Goal: Browse casually: Explore the website without a specific task or goal

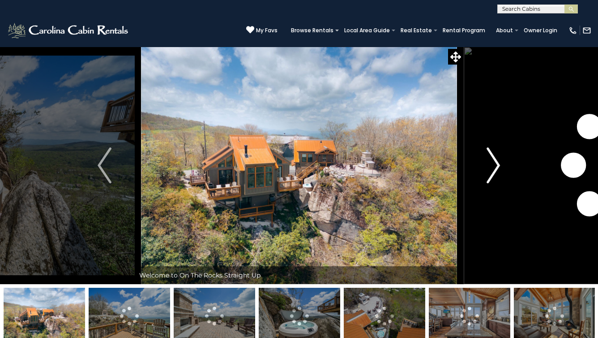
click at [495, 170] on img "Next" at bounding box center [493, 165] width 13 height 36
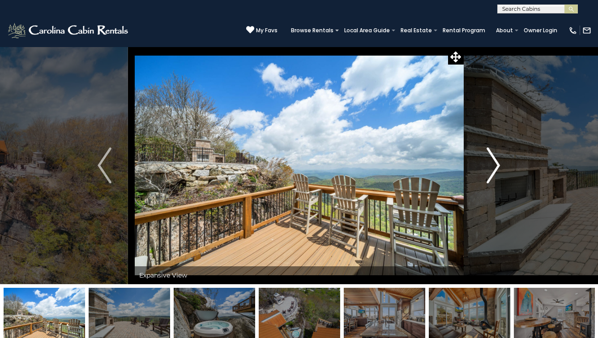
click at [495, 170] on img "Next" at bounding box center [493, 165] width 13 height 36
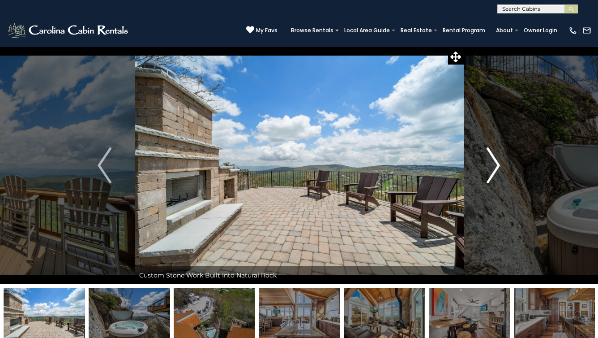
click at [495, 170] on img "Next" at bounding box center [493, 165] width 13 height 36
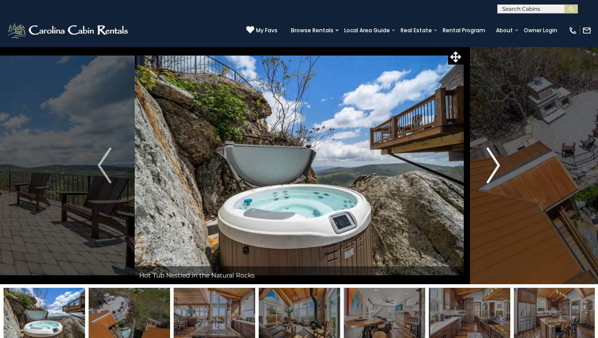
click at [495, 170] on img "Next" at bounding box center [493, 165] width 13 height 36
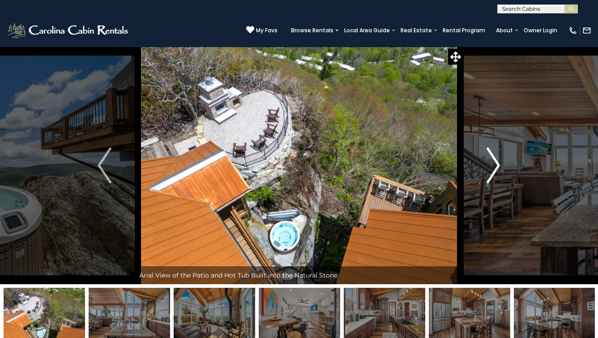
click at [495, 170] on img "Next" at bounding box center [493, 165] width 13 height 36
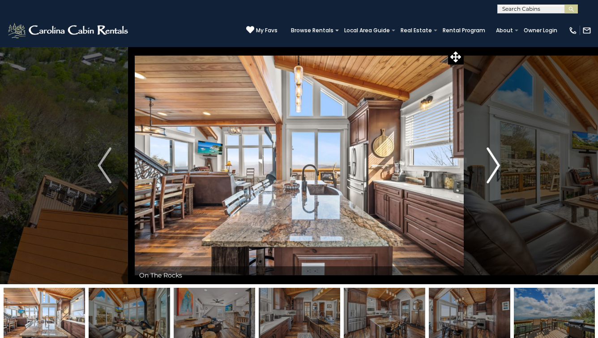
click at [495, 170] on img "Next" at bounding box center [493, 165] width 13 height 36
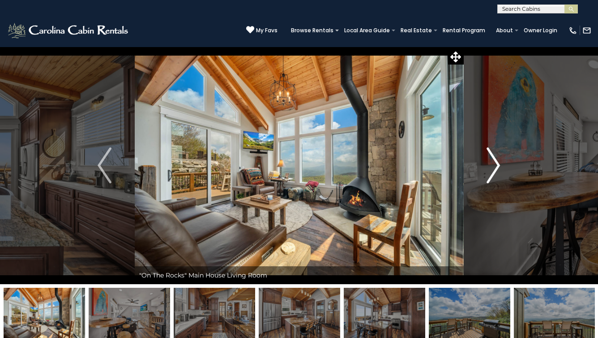
click at [495, 170] on img "Next" at bounding box center [493, 165] width 13 height 36
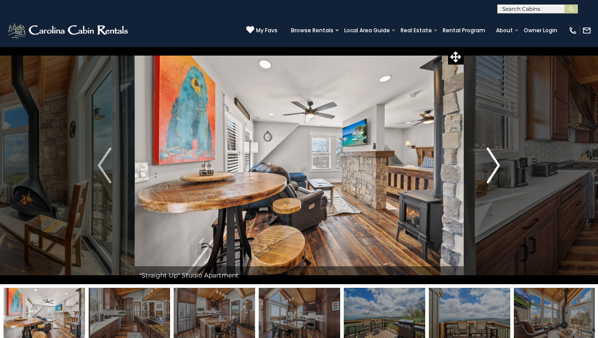
click at [495, 170] on img "Next" at bounding box center [493, 165] width 13 height 36
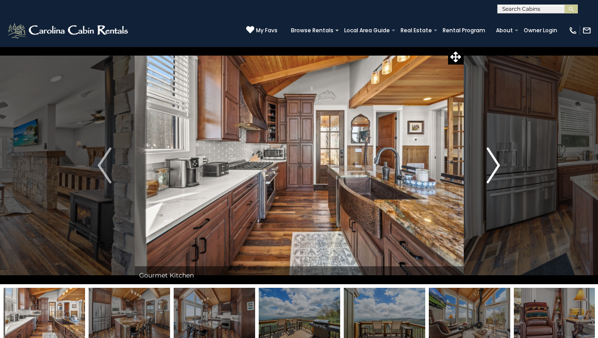
click at [495, 170] on img "Next" at bounding box center [493, 165] width 13 height 36
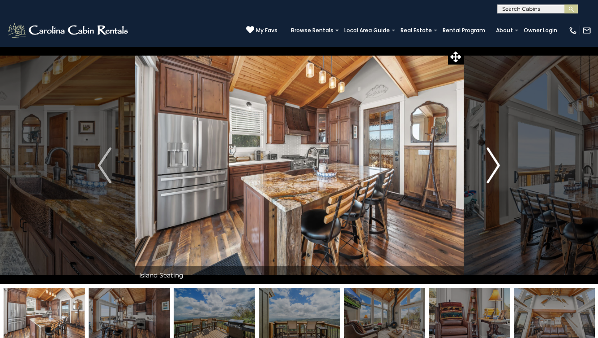
click at [495, 170] on img "Next" at bounding box center [493, 165] width 13 height 36
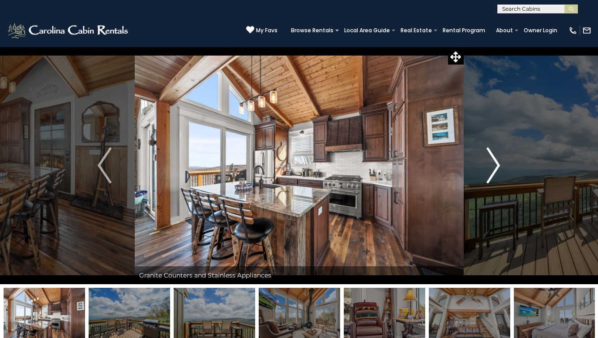
click at [495, 170] on img "Next" at bounding box center [493, 165] width 13 height 36
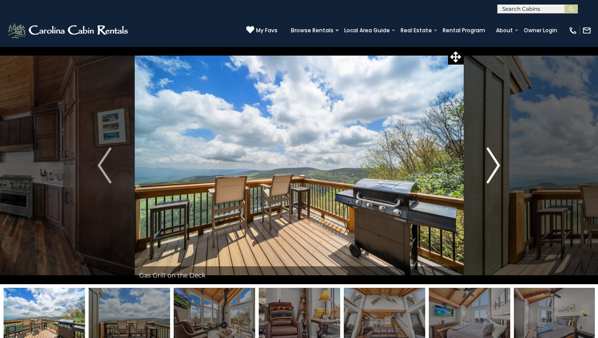
click at [495, 170] on img "Next" at bounding box center [493, 165] width 13 height 36
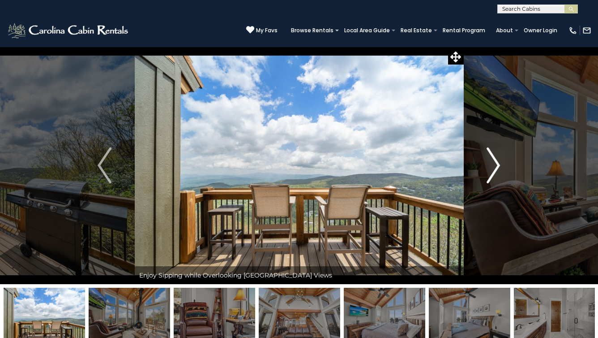
click at [495, 170] on img "Next" at bounding box center [493, 165] width 13 height 36
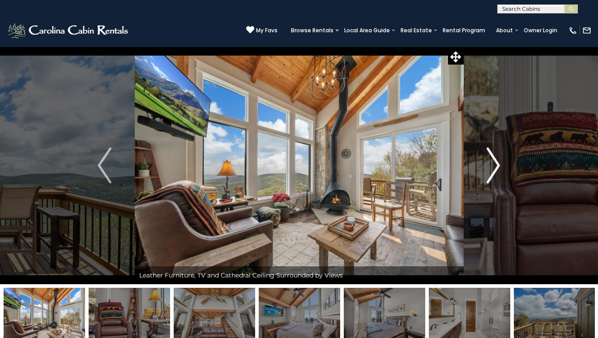
click at [495, 170] on img "Next" at bounding box center [493, 165] width 13 height 36
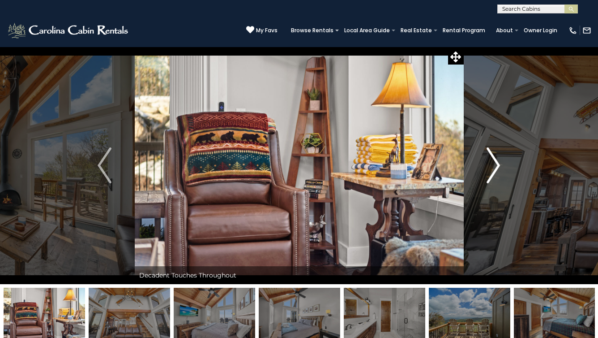
click at [495, 170] on img "Next" at bounding box center [493, 165] width 13 height 36
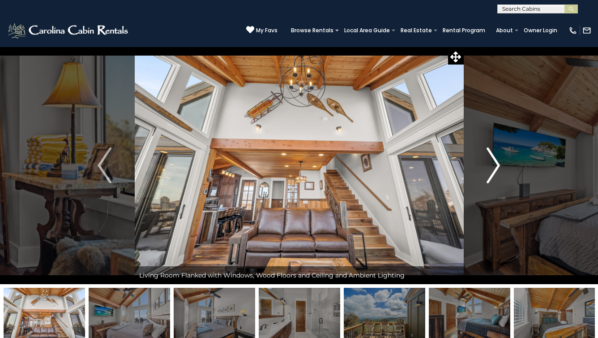
click at [495, 170] on img "Next" at bounding box center [493, 165] width 13 height 36
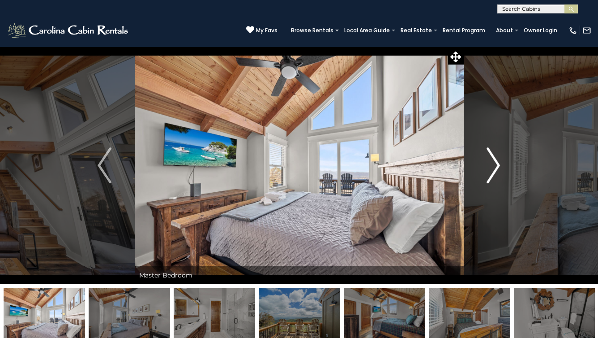
click at [495, 170] on img "Next" at bounding box center [493, 165] width 13 height 36
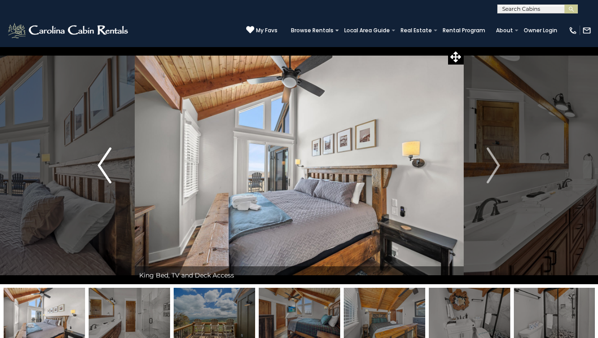
click at [110, 163] on img "Previous" at bounding box center [104, 165] width 13 height 36
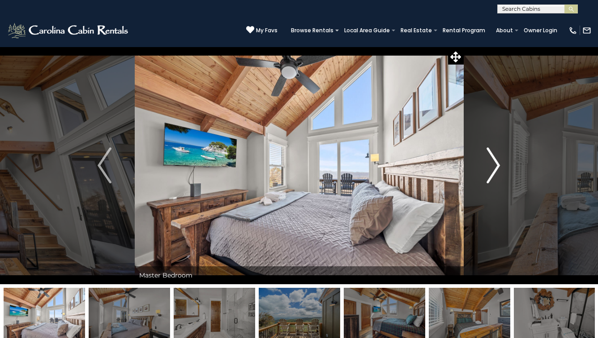
click at [498, 166] on img "Next" at bounding box center [493, 165] width 13 height 36
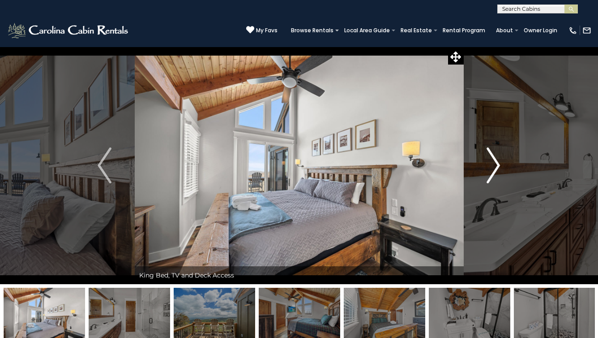
click at [498, 166] on img "Next" at bounding box center [493, 165] width 13 height 36
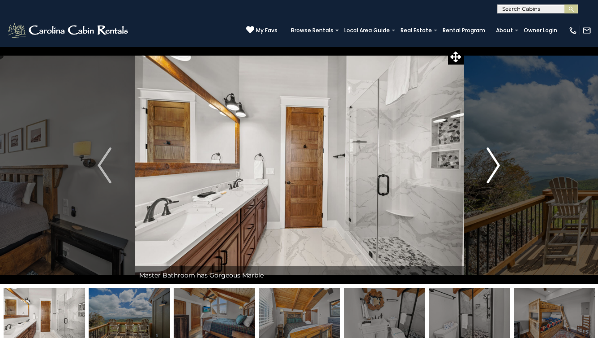
click at [498, 166] on img "Next" at bounding box center [493, 165] width 13 height 36
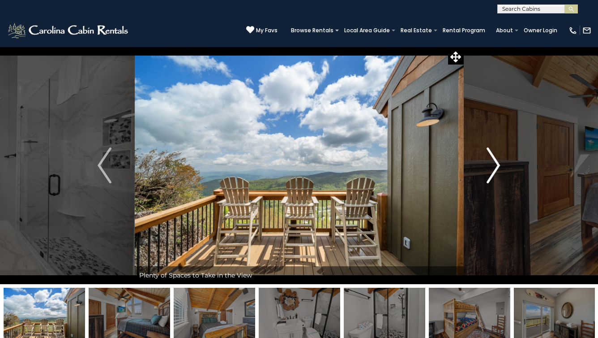
click at [498, 166] on img "Next" at bounding box center [493, 165] width 13 height 36
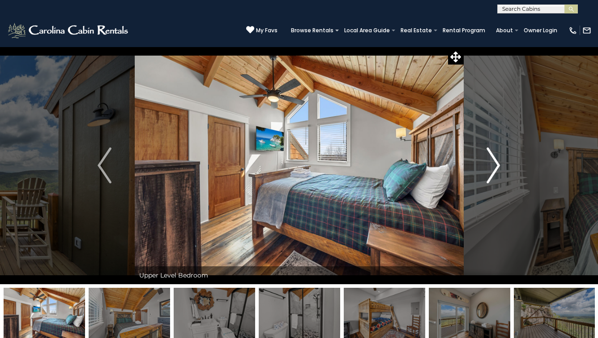
click at [498, 166] on img "Next" at bounding box center [493, 165] width 13 height 36
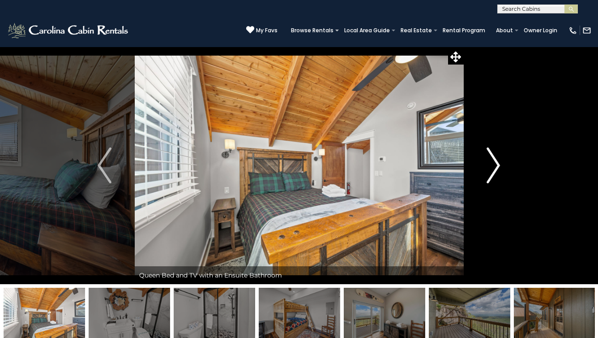
click at [498, 166] on img "Next" at bounding box center [493, 165] width 13 height 36
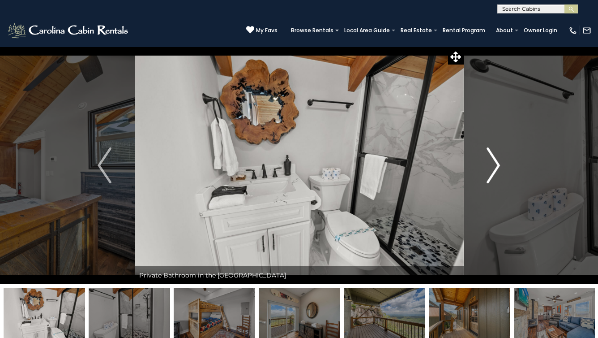
click at [498, 166] on img "Next" at bounding box center [493, 165] width 13 height 36
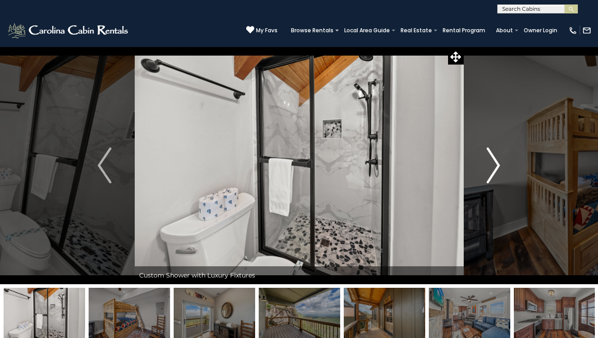
click at [498, 166] on img "Next" at bounding box center [493, 165] width 13 height 36
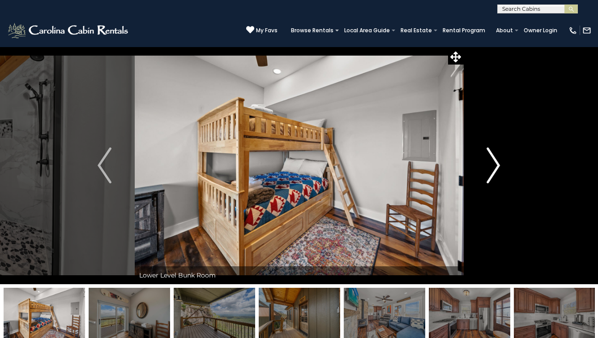
click at [498, 166] on img "Next" at bounding box center [493, 165] width 13 height 36
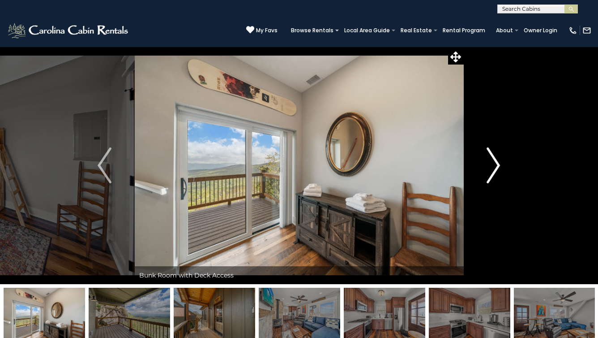
click at [498, 166] on img "Next" at bounding box center [493, 165] width 13 height 36
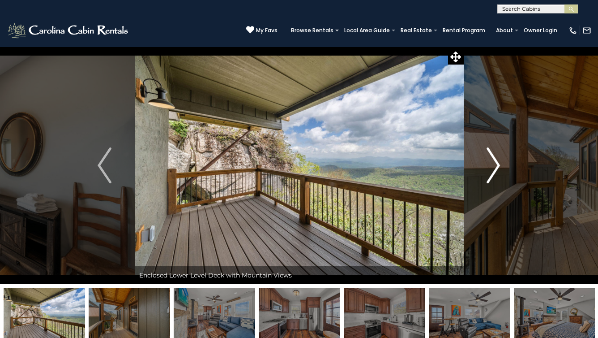
click at [498, 166] on img "Next" at bounding box center [493, 165] width 13 height 36
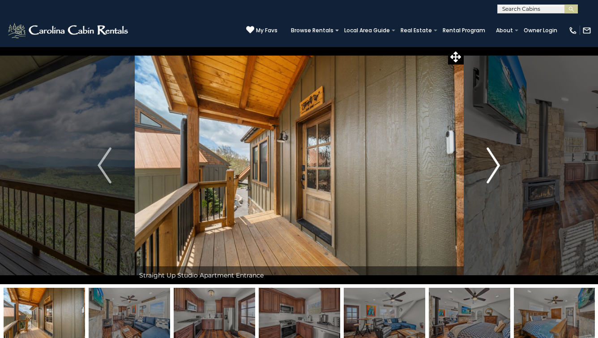
click at [498, 166] on img "Next" at bounding box center [493, 165] width 13 height 36
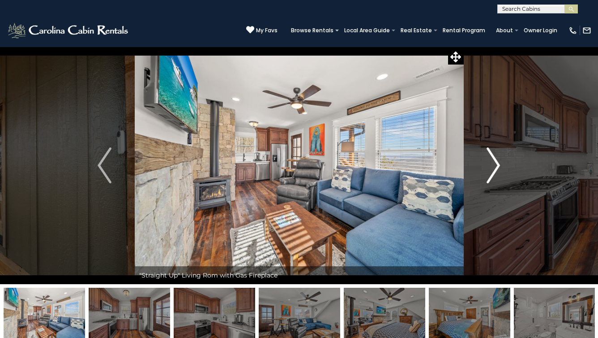
click at [498, 166] on img "Next" at bounding box center [493, 165] width 13 height 36
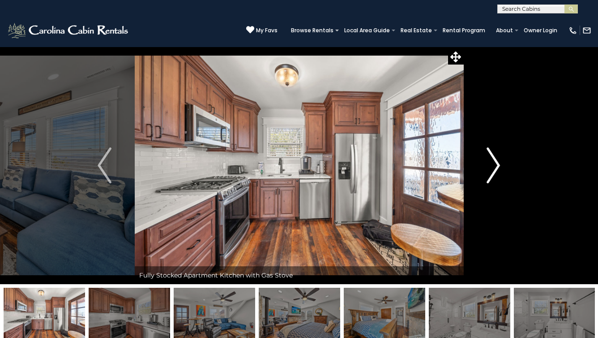
click at [498, 166] on img "Next" at bounding box center [493, 165] width 13 height 36
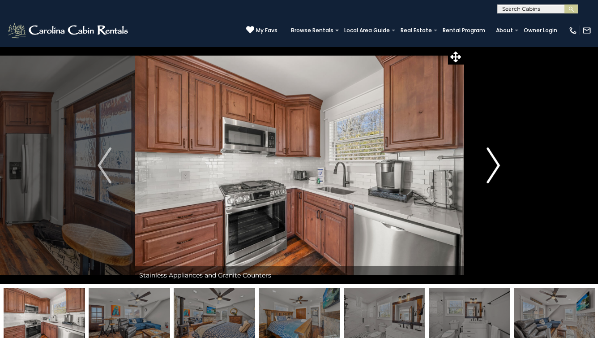
click at [498, 166] on img "Next" at bounding box center [493, 165] width 13 height 36
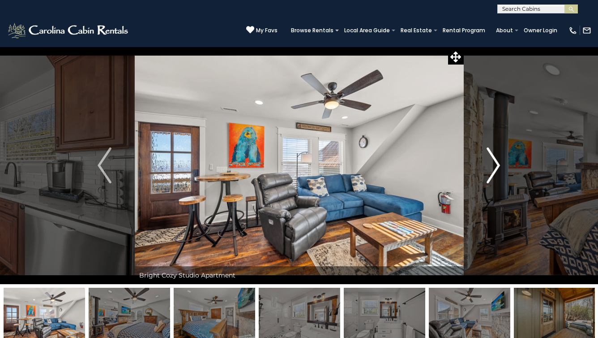
click at [498, 166] on img "Next" at bounding box center [493, 165] width 13 height 36
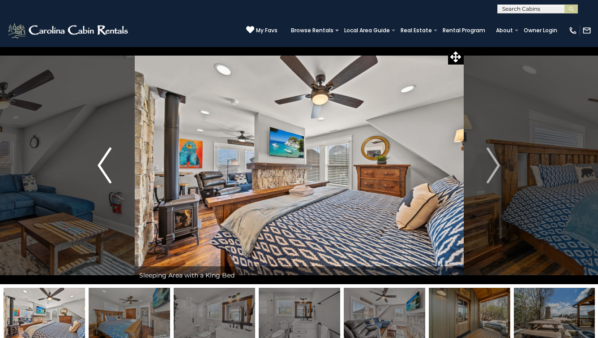
click at [104, 156] on img "Previous" at bounding box center [104, 165] width 13 height 36
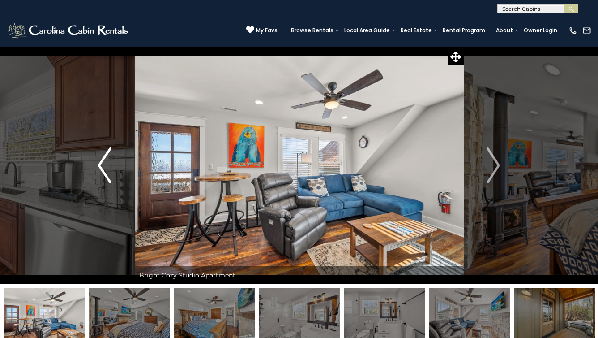
click at [104, 156] on img "Previous" at bounding box center [104, 165] width 13 height 36
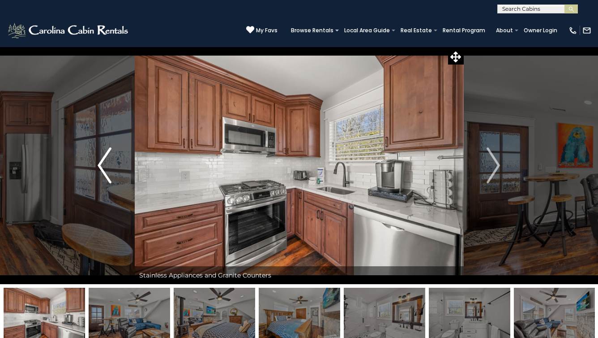
click at [104, 156] on img "Previous" at bounding box center [104, 165] width 13 height 36
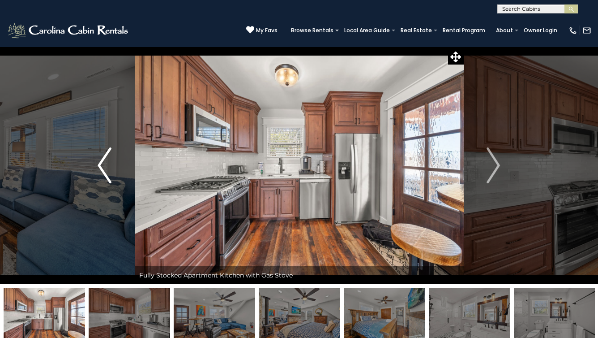
click at [104, 156] on img "Previous" at bounding box center [104, 165] width 13 height 36
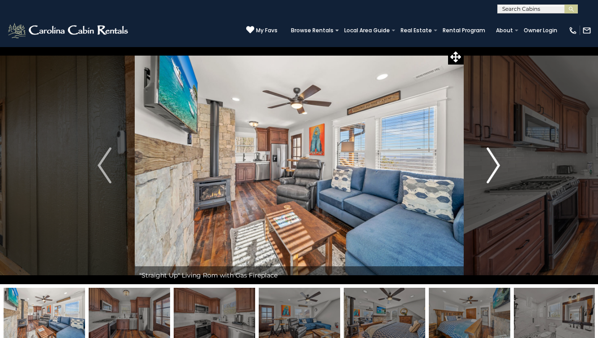
click at [498, 167] on img "Next" at bounding box center [493, 165] width 13 height 36
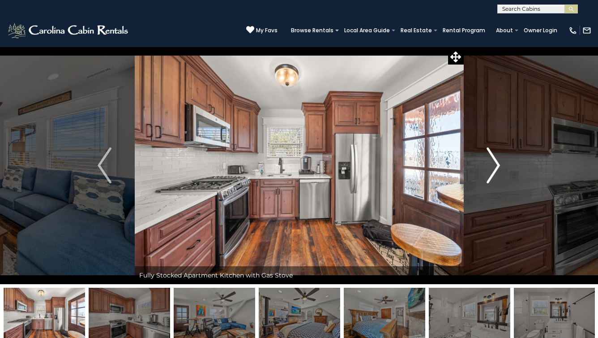
click at [498, 167] on img "Next" at bounding box center [493, 165] width 13 height 36
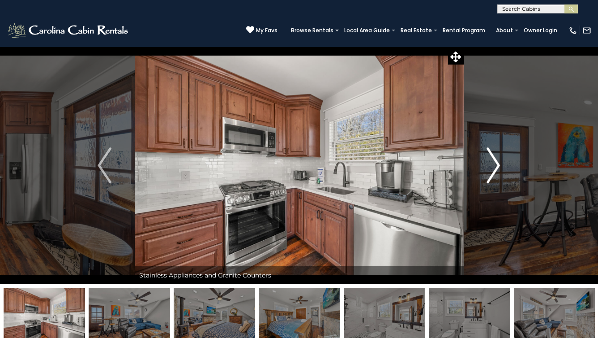
click at [498, 167] on img "Next" at bounding box center [493, 165] width 13 height 36
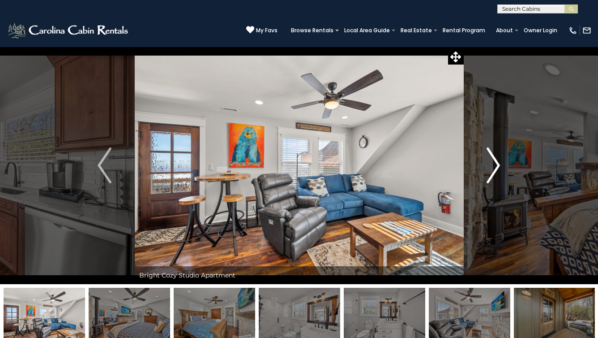
click at [498, 167] on img "Next" at bounding box center [493, 165] width 13 height 36
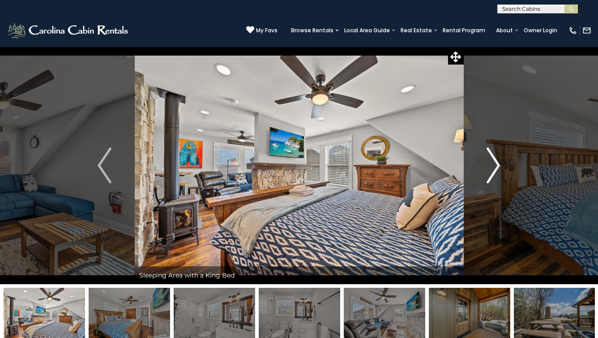
click at [498, 167] on img "Next" at bounding box center [493, 165] width 13 height 36
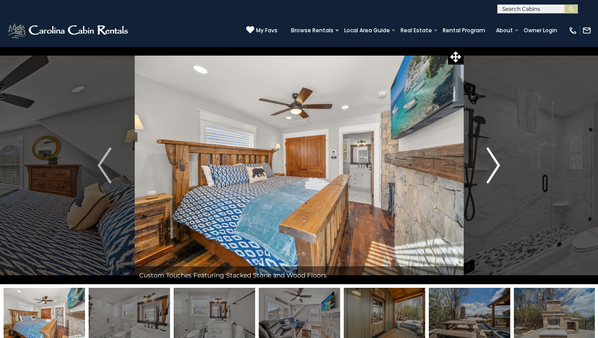
click at [498, 167] on img "Next" at bounding box center [493, 165] width 13 height 36
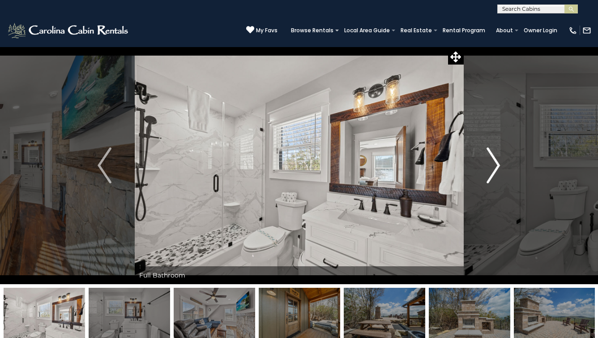
click at [498, 167] on img "Next" at bounding box center [493, 165] width 13 height 36
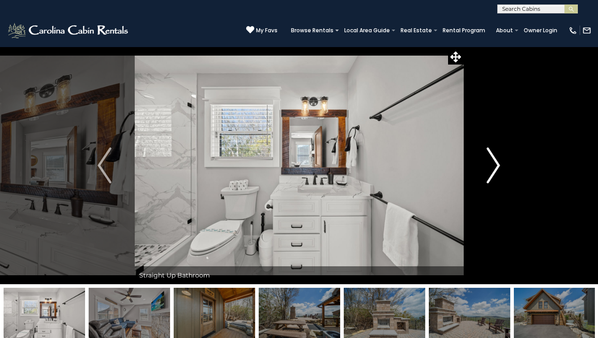
click at [498, 167] on img "Next" at bounding box center [493, 165] width 13 height 36
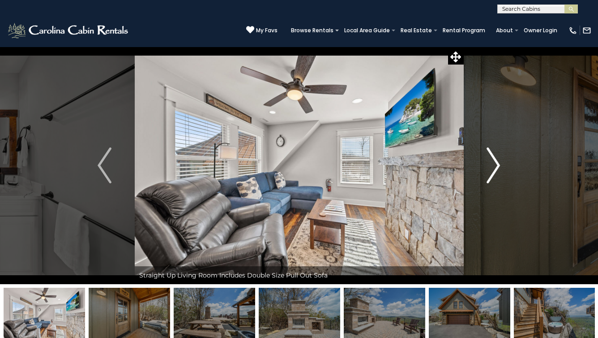
click at [498, 167] on img "Next" at bounding box center [493, 165] width 13 height 36
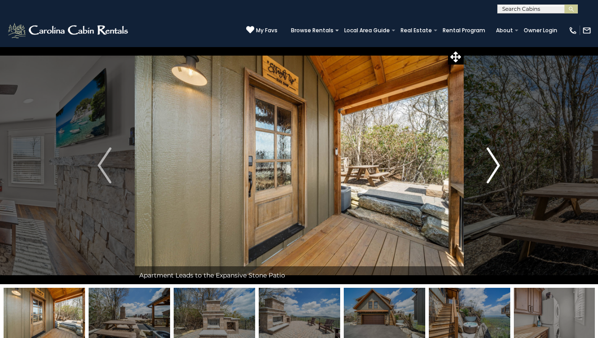
click at [498, 167] on img "Next" at bounding box center [493, 165] width 13 height 36
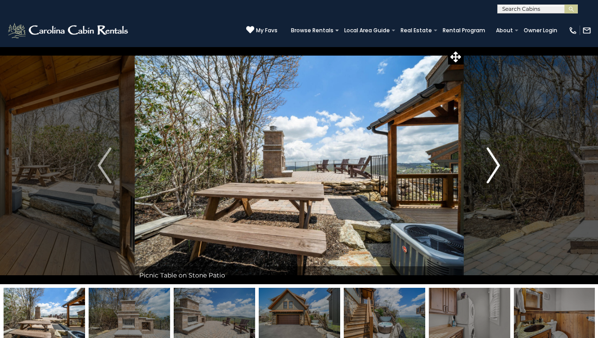
click at [498, 167] on img "Next" at bounding box center [493, 165] width 13 height 36
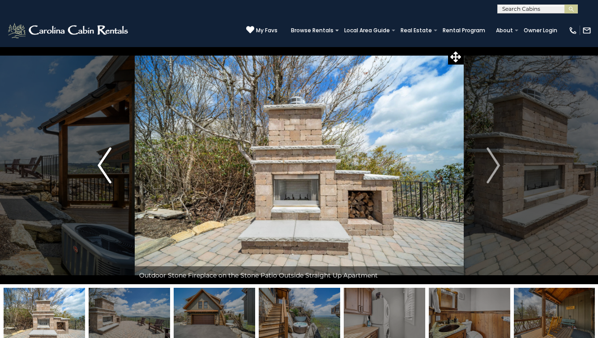
click at [111, 160] on img "Previous" at bounding box center [104, 165] width 13 height 36
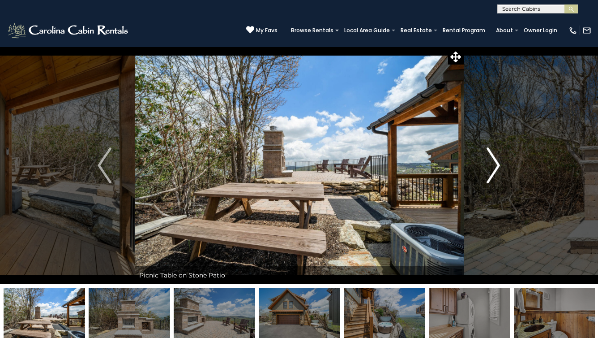
click at [497, 162] on img "Next" at bounding box center [493, 165] width 13 height 36
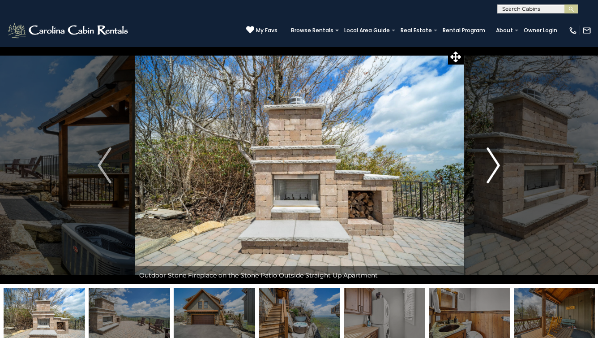
click at [497, 162] on img "Next" at bounding box center [493, 165] width 13 height 36
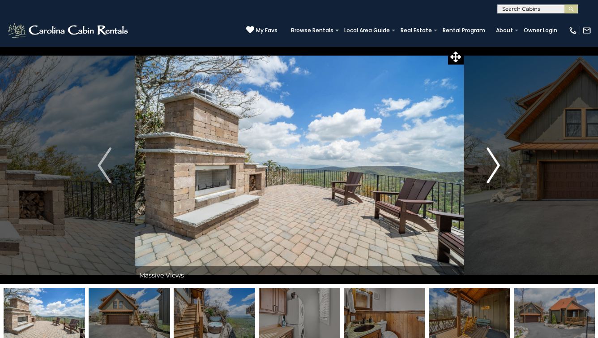
click at [497, 162] on img "Next" at bounding box center [493, 165] width 13 height 36
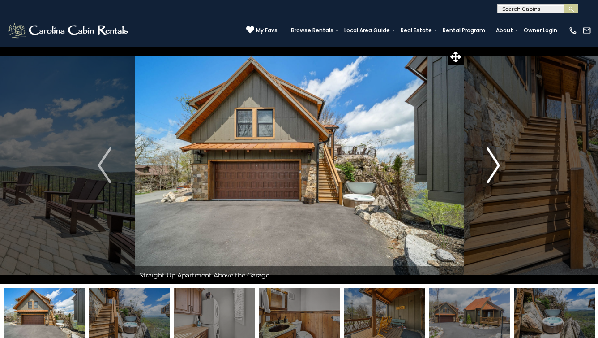
click at [497, 162] on img "Next" at bounding box center [493, 165] width 13 height 36
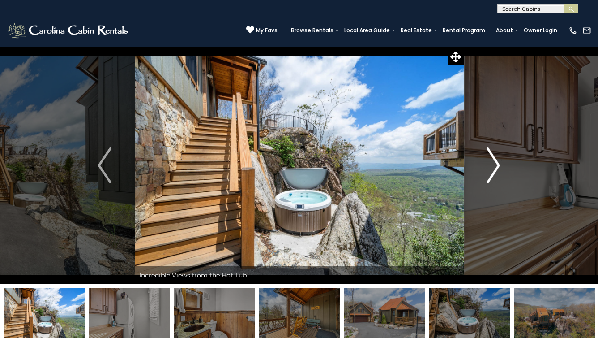
click at [497, 162] on img "Next" at bounding box center [493, 165] width 13 height 36
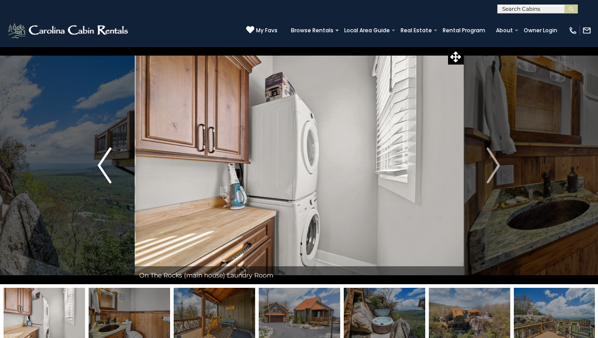
click at [108, 164] on img "Previous" at bounding box center [104, 165] width 13 height 36
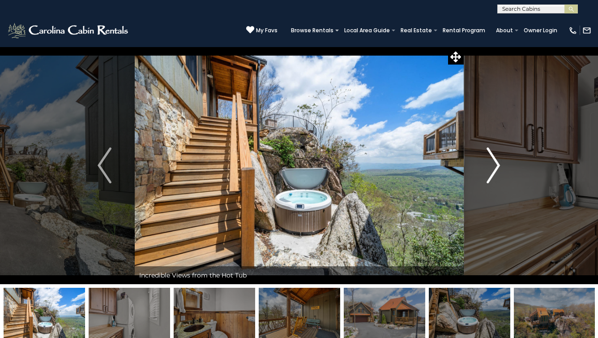
click at [491, 166] on img "Next" at bounding box center [493, 165] width 13 height 36
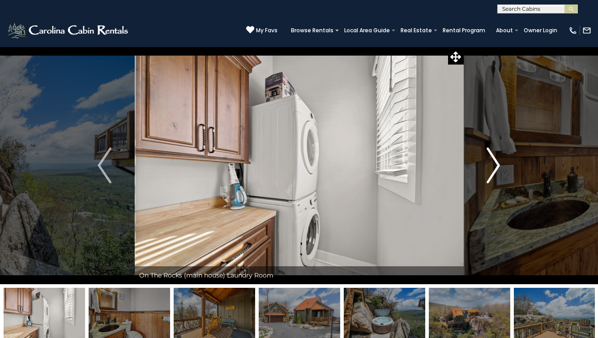
click at [491, 166] on img "Next" at bounding box center [493, 165] width 13 height 36
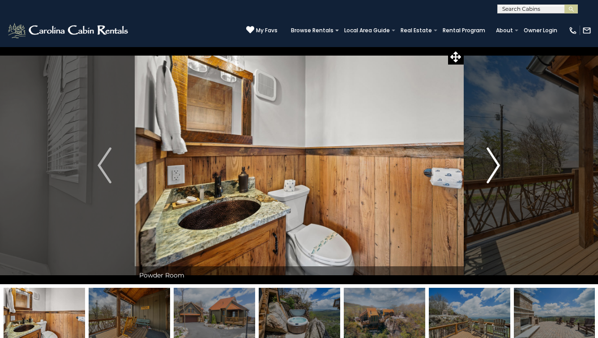
click at [491, 166] on img "Next" at bounding box center [493, 165] width 13 height 36
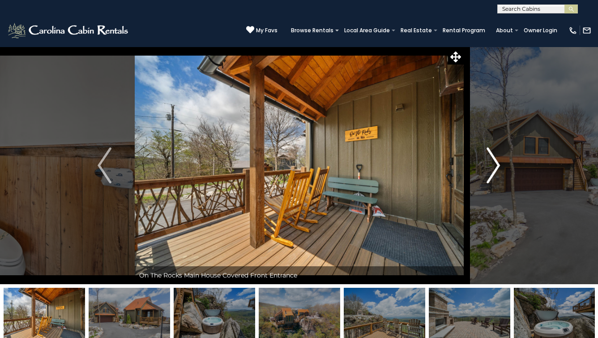
click at [491, 166] on img "Next" at bounding box center [493, 165] width 13 height 36
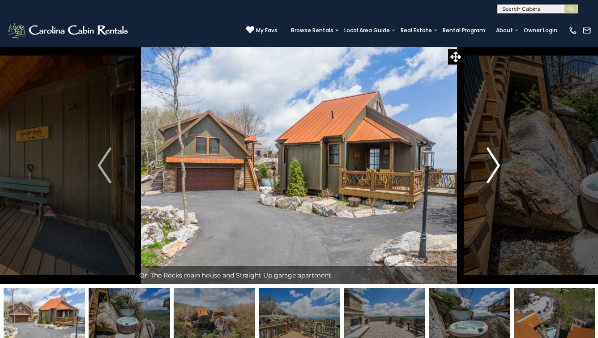
click at [491, 166] on img "Next" at bounding box center [493, 165] width 13 height 36
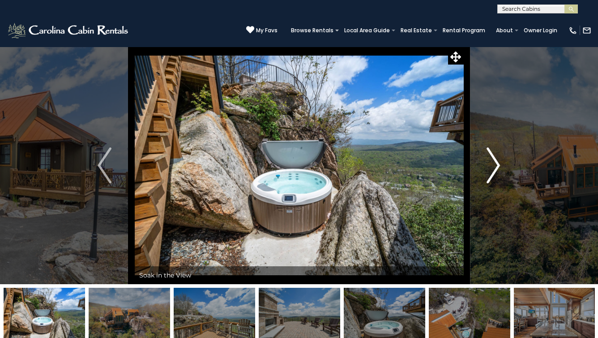
click at [491, 166] on img "Next" at bounding box center [493, 165] width 13 height 36
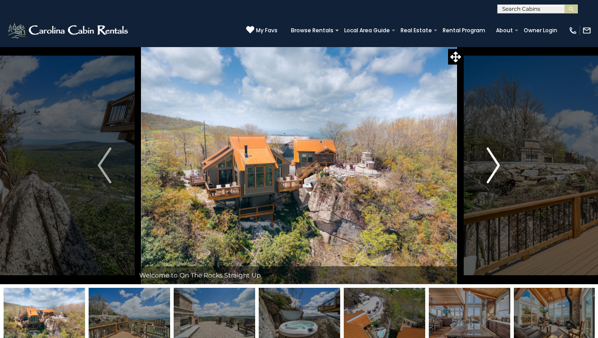
click at [491, 166] on img "Next" at bounding box center [493, 165] width 13 height 36
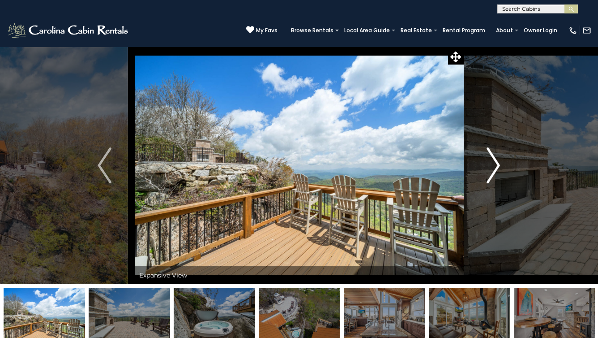
click at [491, 166] on img "Next" at bounding box center [493, 165] width 13 height 36
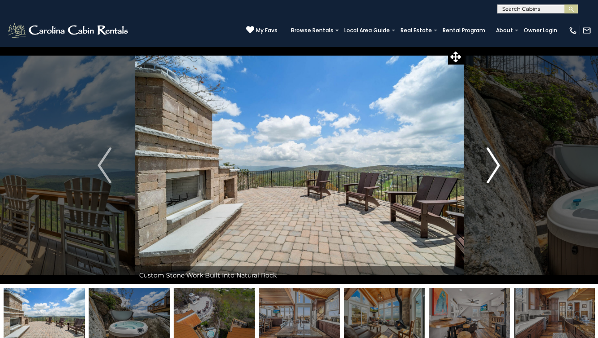
click at [491, 166] on img "Next" at bounding box center [493, 165] width 13 height 36
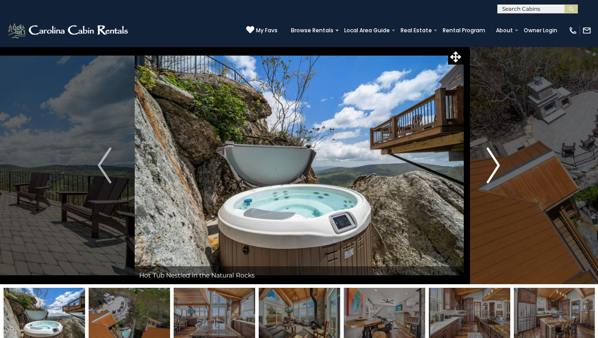
click at [491, 166] on img "Next" at bounding box center [493, 165] width 13 height 36
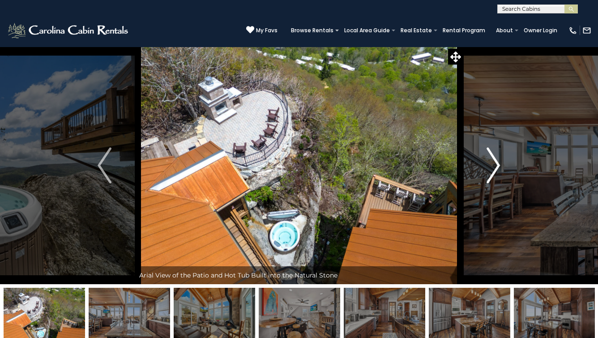
click at [491, 166] on img "Next" at bounding box center [493, 165] width 13 height 36
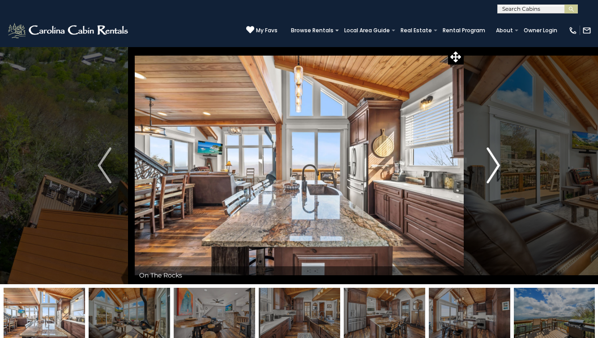
click at [491, 166] on img "Next" at bounding box center [493, 165] width 13 height 36
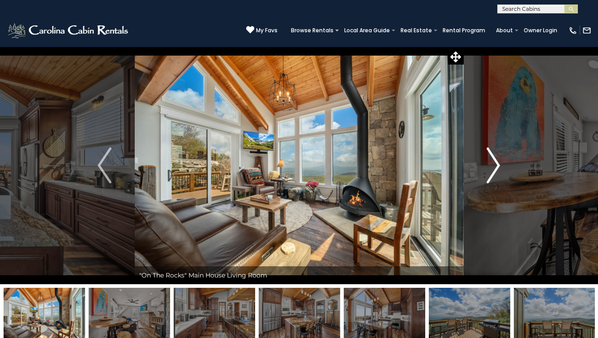
click at [491, 166] on img "Next" at bounding box center [493, 165] width 13 height 36
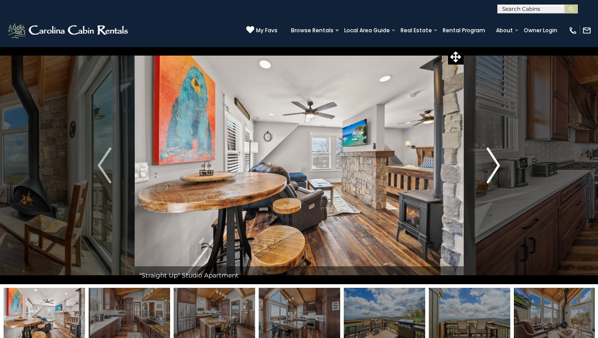
click at [491, 166] on img "Next" at bounding box center [493, 165] width 13 height 36
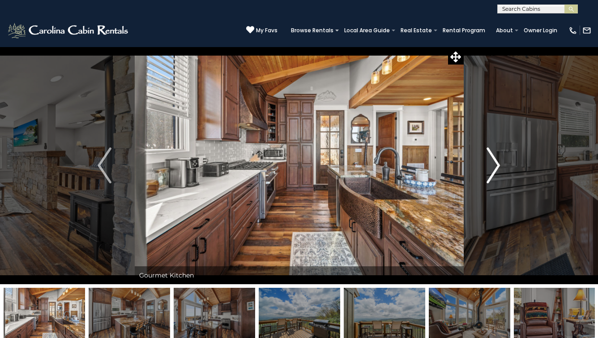
click at [491, 166] on img "Next" at bounding box center [493, 165] width 13 height 36
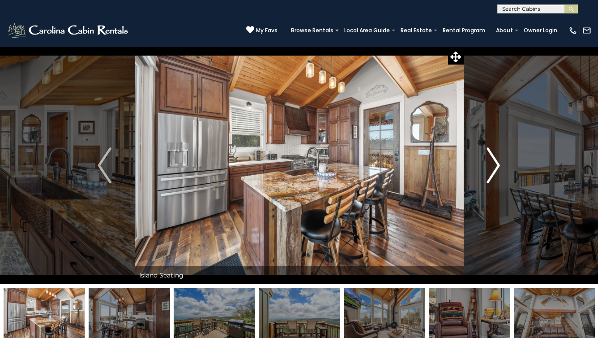
click at [491, 166] on img "Next" at bounding box center [493, 165] width 13 height 36
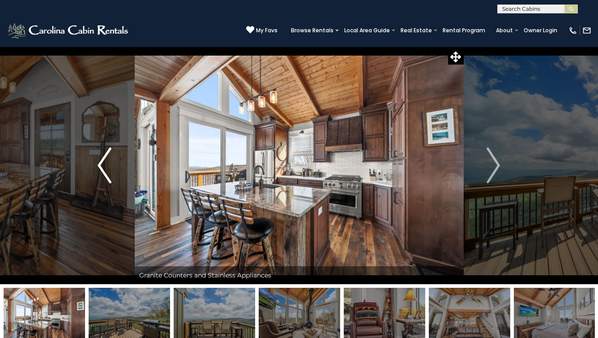
click at [107, 159] on img "Previous" at bounding box center [104, 165] width 13 height 36
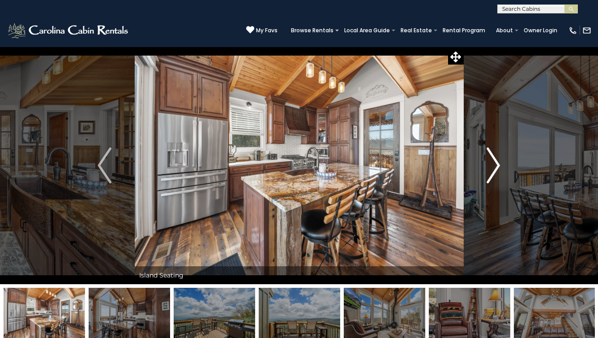
click at [500, 158] on button "Next" at bounding box center [493, 165] width 60 height 237
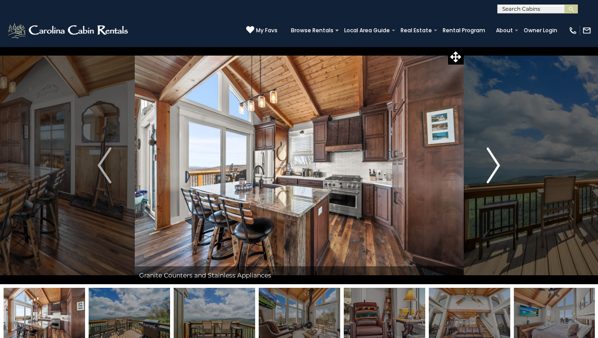
click at [500, 158] on button "Next" at bounding box center [493, 165] width 60 height 237
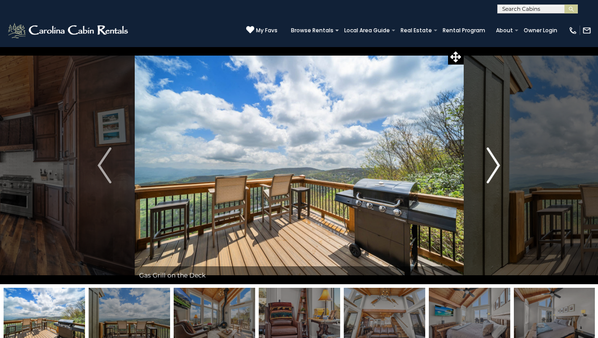
click at [500, 158] on button "Next" at bounding box center [493, 165] width 60 height 237
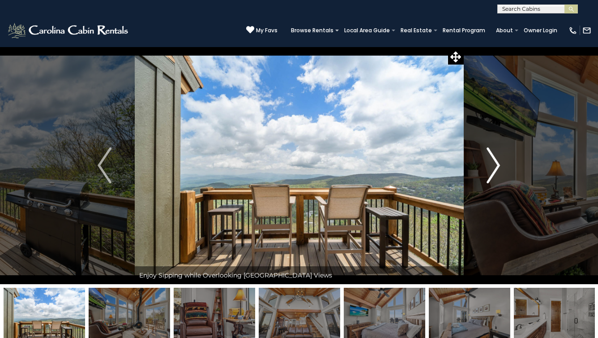
click at [500, 158] on button "Next" at bounding box center [493, 165] width 60 height 237
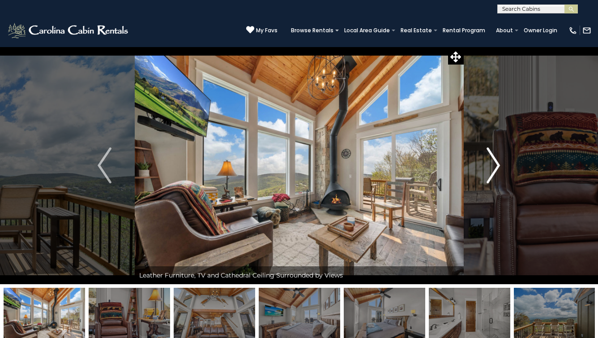
click at [500, 158] on button "Next" at bounding box center [493, 165] width 60 height 237
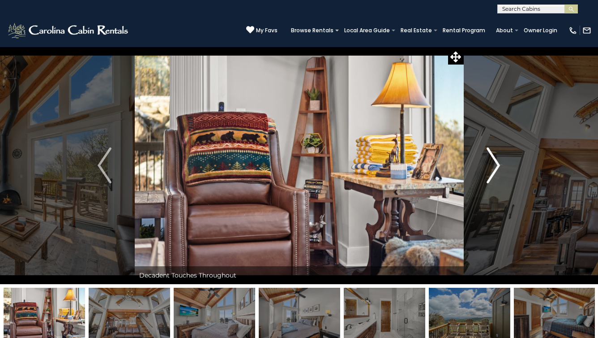
click at [500, 158] on button "Next" at bounding box center [493, 165] width 60 height 237
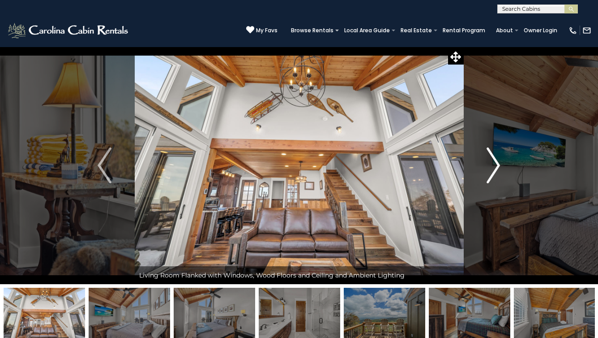
click at [500, 158] on button "Next" at bounding box center [493, 165] width 60 height 237
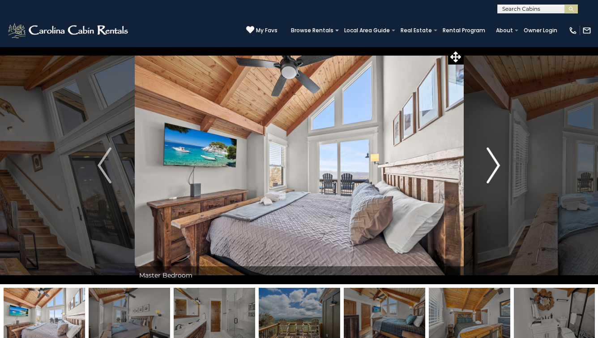
click at [500, 158] on button "Next" at bounding box center [493, 165] width 60 height 237
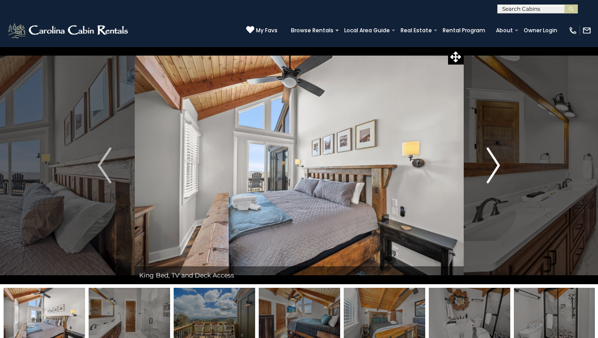
click at [500, 158] on button "Next" at bounding box center [493, 165] width 60 height 237
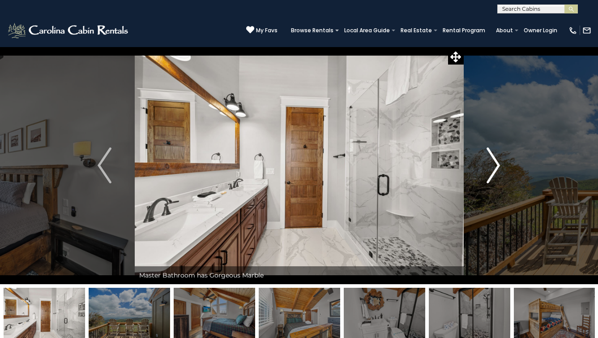
click at [500, 158] on button "Next" at bounding box center [493, 165] width 60 height 237
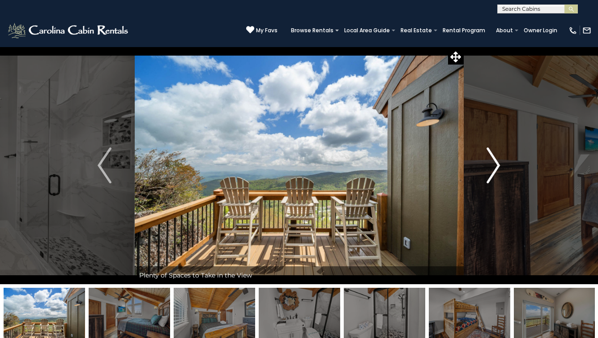
click at [500, 158] on button "Next" at bounding box center [493, 165] width 60 height 237
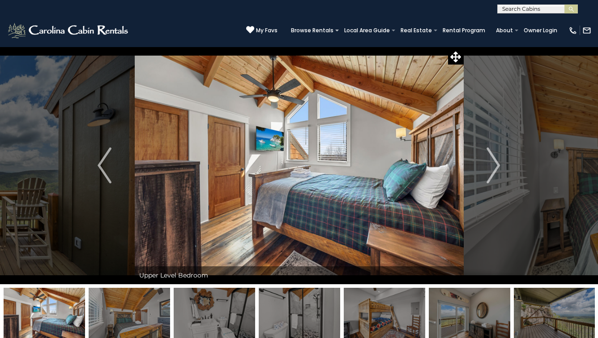
click at [63, 309] on img at bounding box center [45, 315] width 82 height 56
click at [111, 171] on img "Previous" at bounding box center [104, 165] width 13 height 36
